Goal: Task Accomplishment & Management: Manage account settings

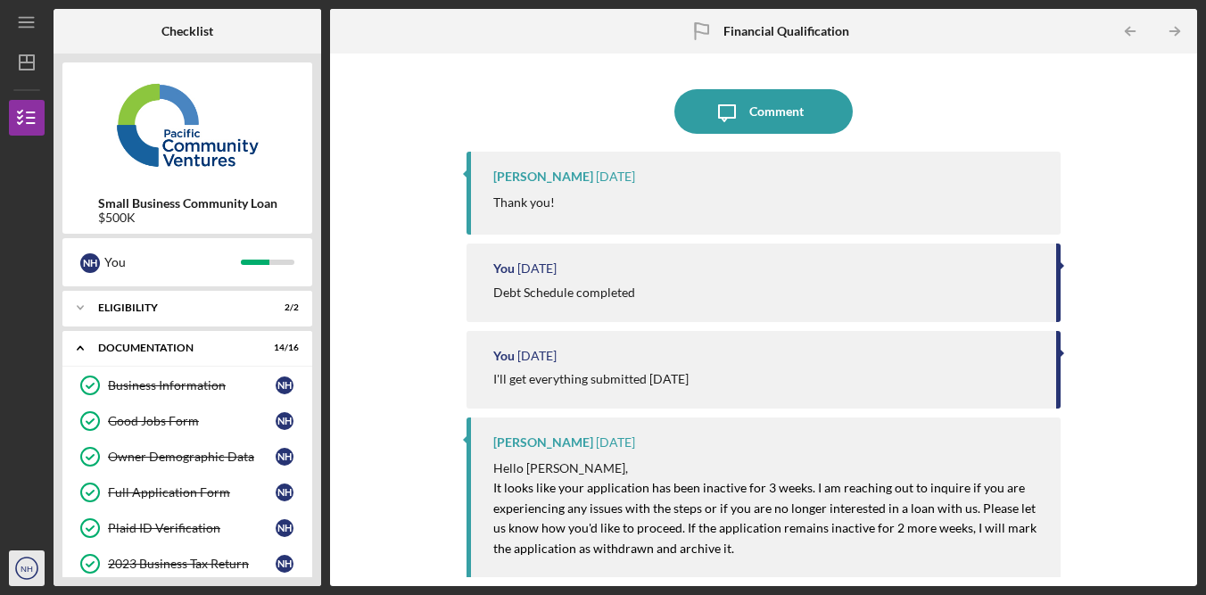
scroll to position [459, 0]
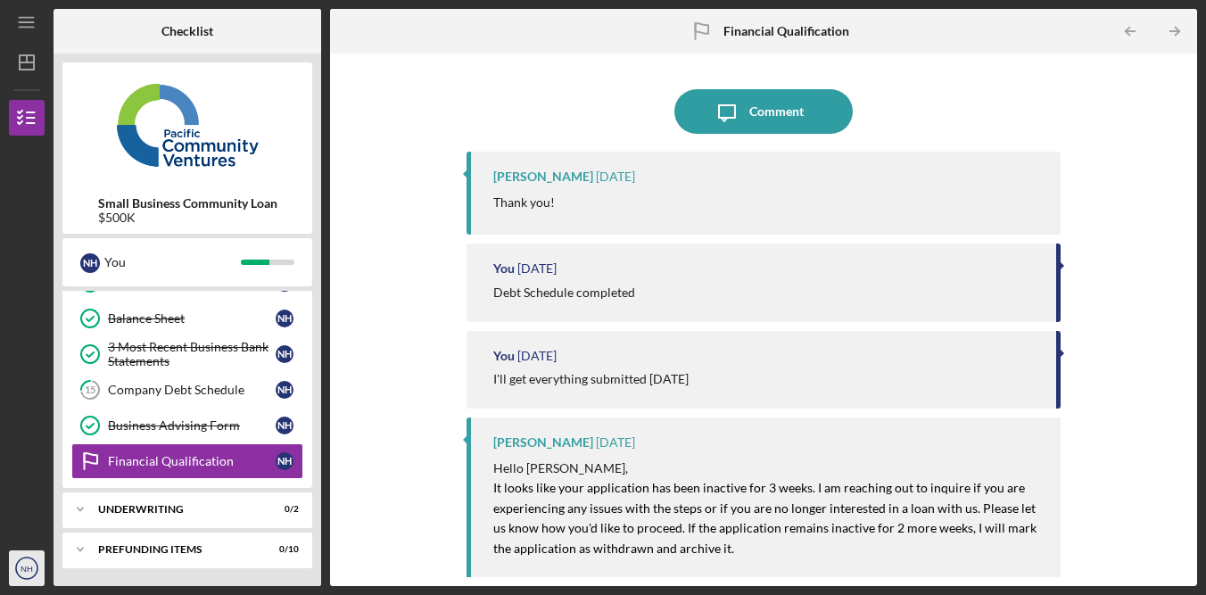
click at [25, 576] on icon "NH" at bounding box center [27, 568] width 36 height 45
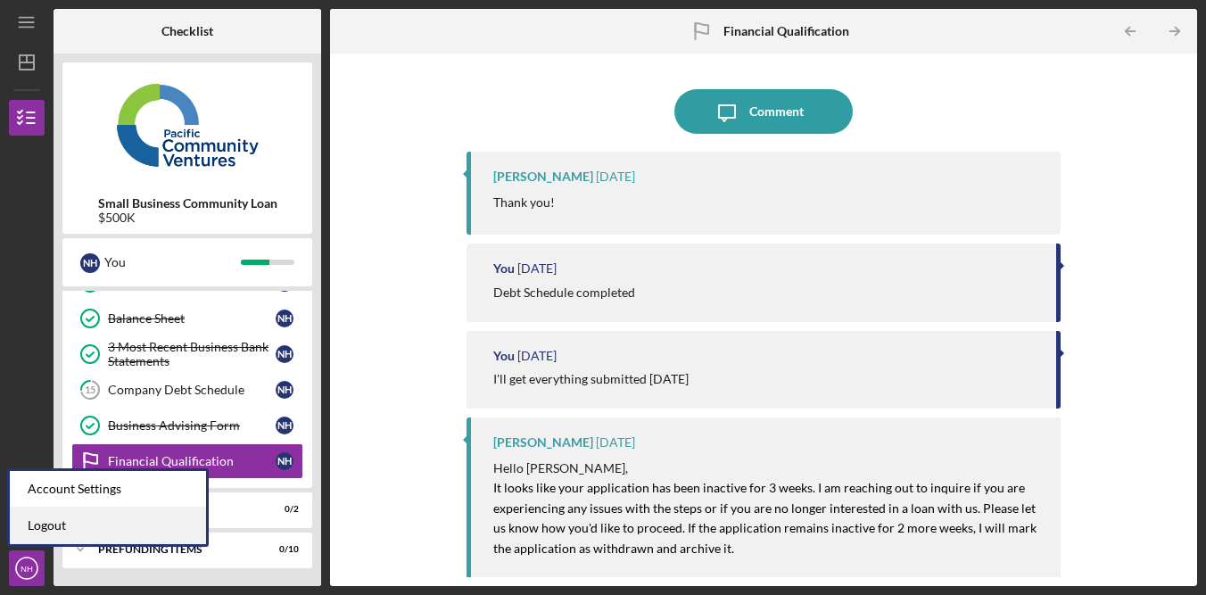
click at [104, 518] on link "Logout" at bounding box center [108, 526] width 196 height 37
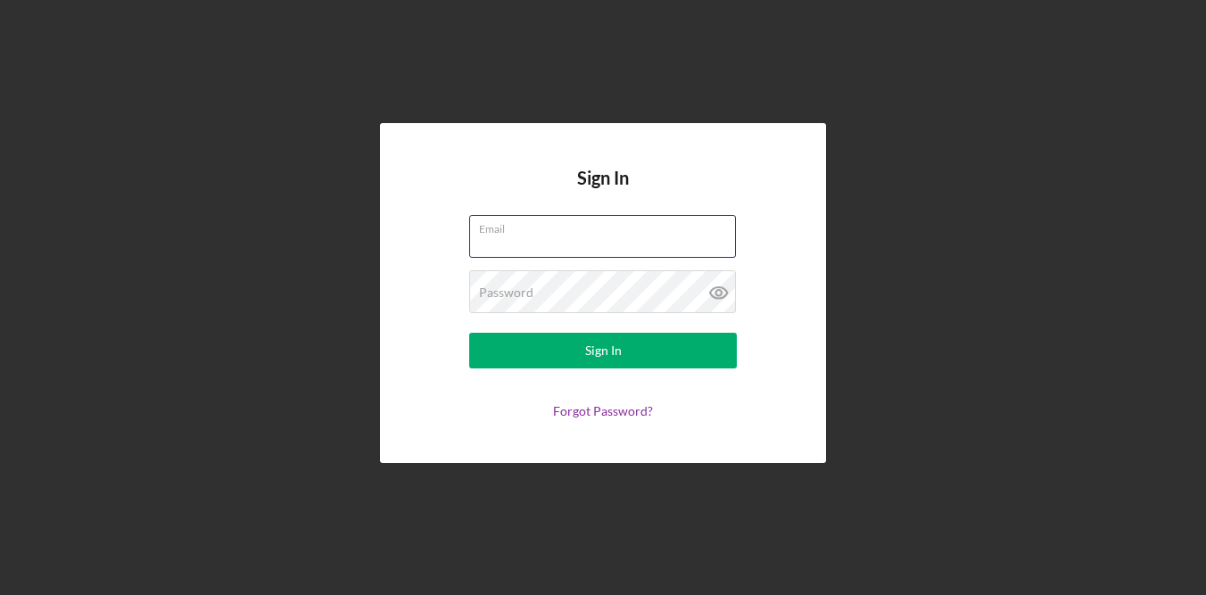
type input "[EMAIL_ADDRESS][DOMAIN_NAME]"
